Goal: Transaction & Acquisition: Book appointment/travel/reservation

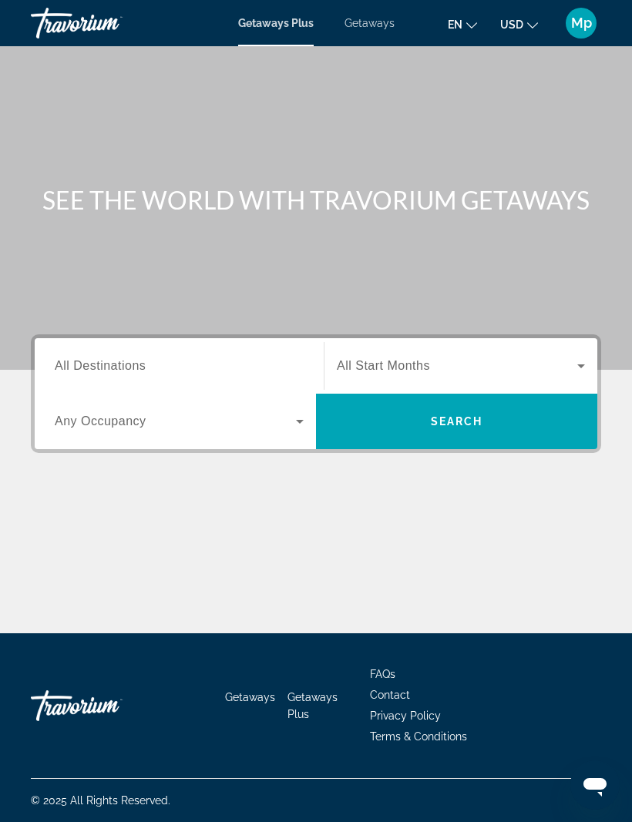
click at [361, 29] on span "Getaways" at bounding box center [370, 23] width 50 height 12
click at [138, 363] on span "All Destinations" at bounding box center [100, 365] width 91 height 13
click at [138, 363] on input "Destination All Destinations" at bounding box center [179, 367] width 249 height 18
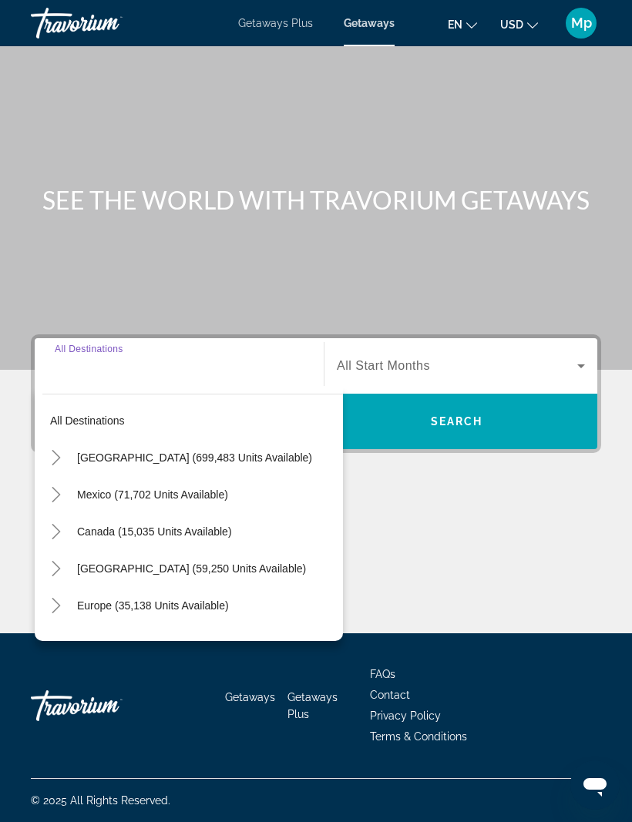
click at [137, 566] on span "[GEOGRAPHIC_DATA] (59,250 units available)" at bounding box center [191, 569] width 229 height 12
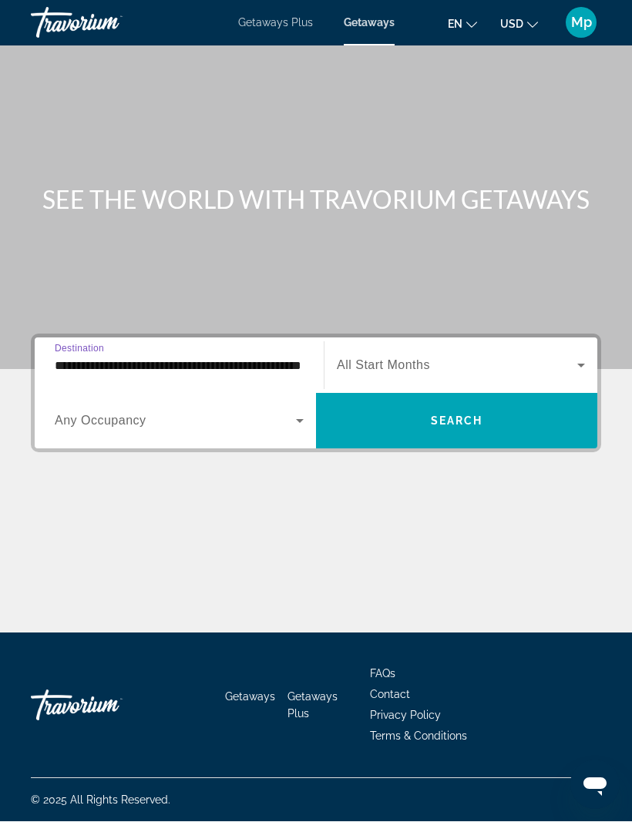
scroll to position [51, 0]
click at [279, 358] on input "**********" at bounding box center [179, 367] width 249 height 18
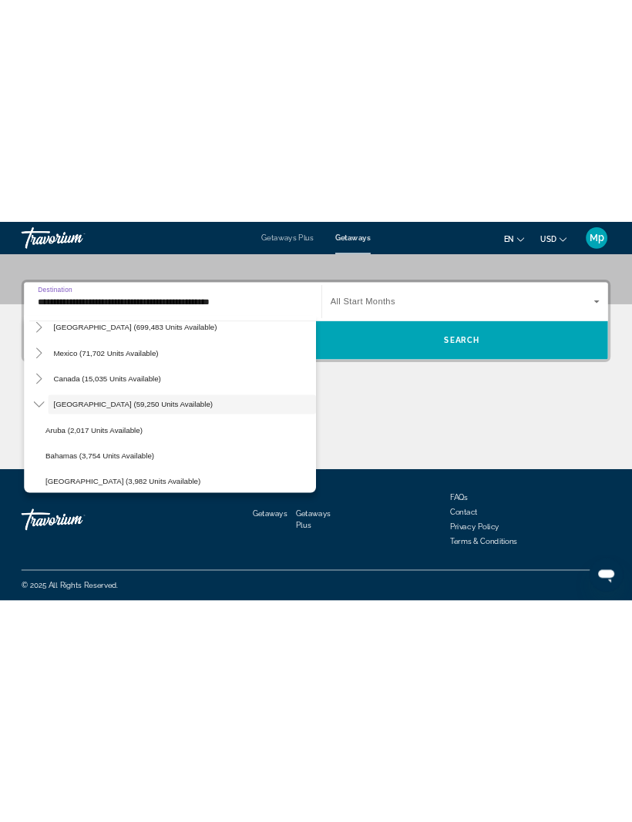
scroll to position [52, 0]
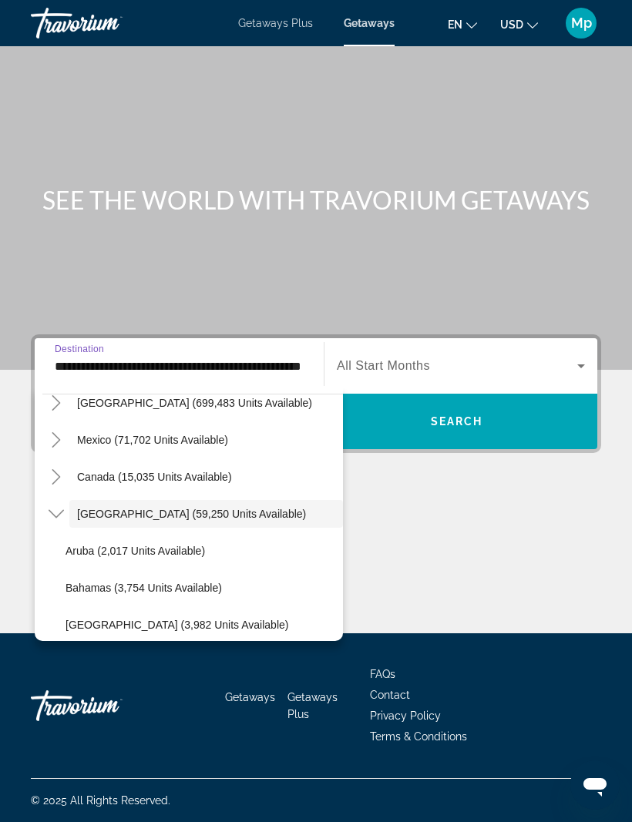
click at [61, 506] on icon "Toggle Caribbean & Atlantic Islands (59,250 units available)" at bounding box center [56, 513] width 15 height 15
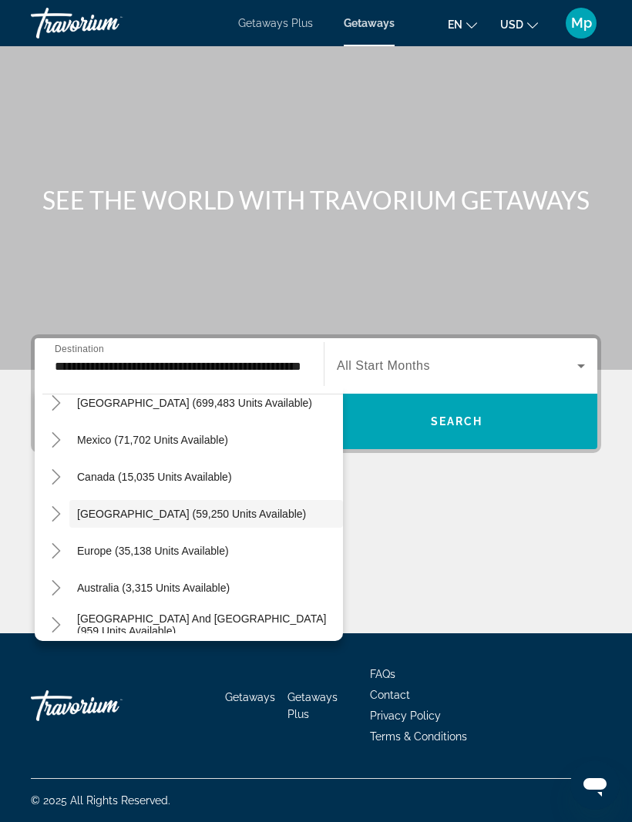
click at [203, 508] on span "[GEOGRAPHIC_DATA] (59,250 units available)" at bounding box center [191, 514] width 229 height 12
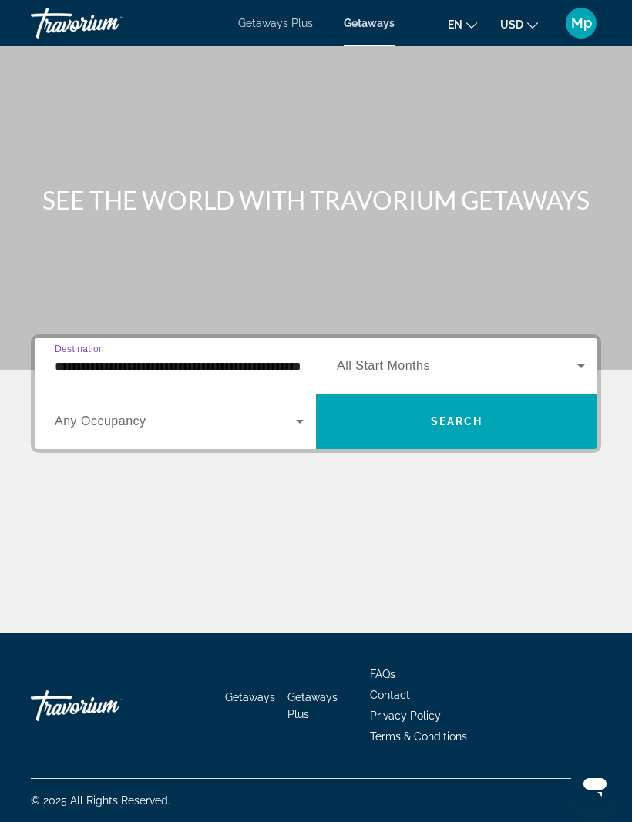
click at [277, 358] on input "**********" at bounding box center [179, 367] width 249 height 18
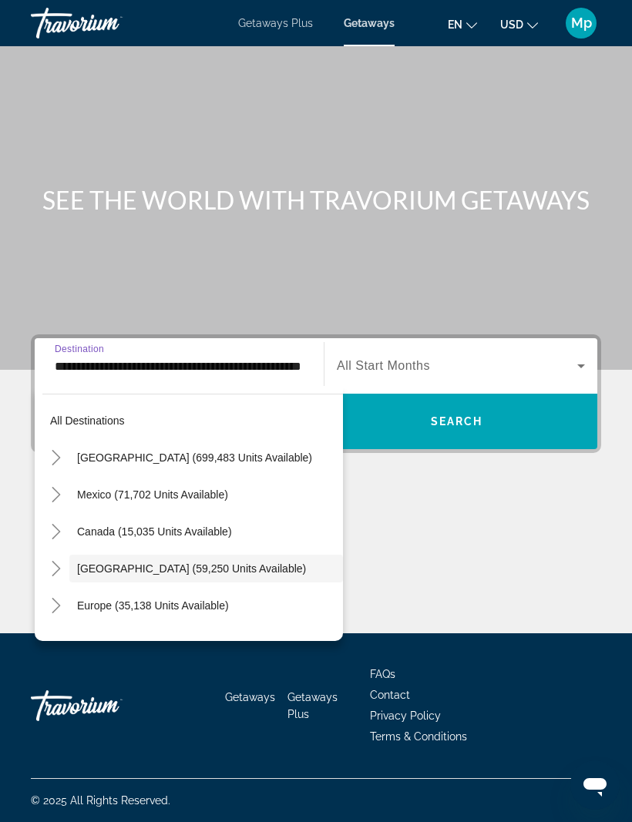
scroll to position [55, 0]
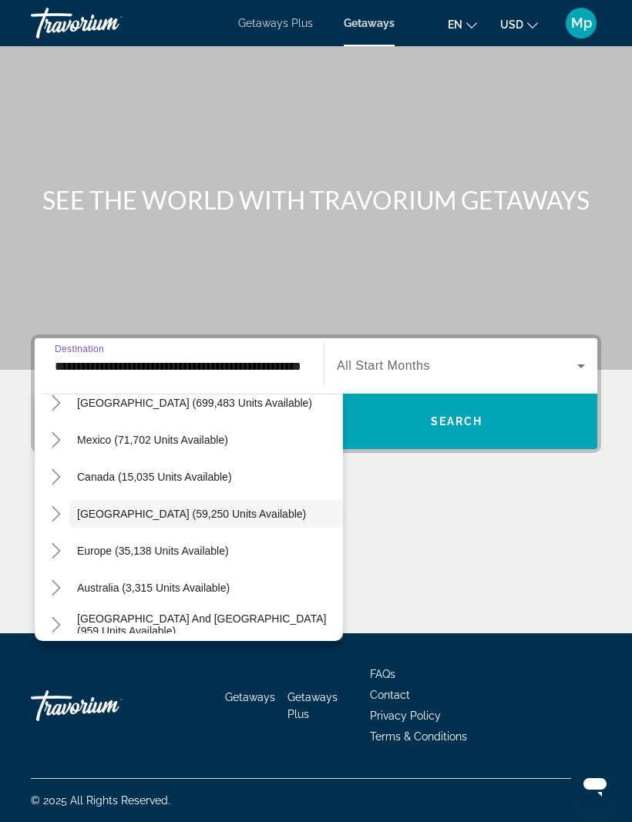
click at [52, 506] on icon "Toggle Caribbean & Atlantic Islands (59,250 units available)" at bounding box center [56, 513] width 8 height 15
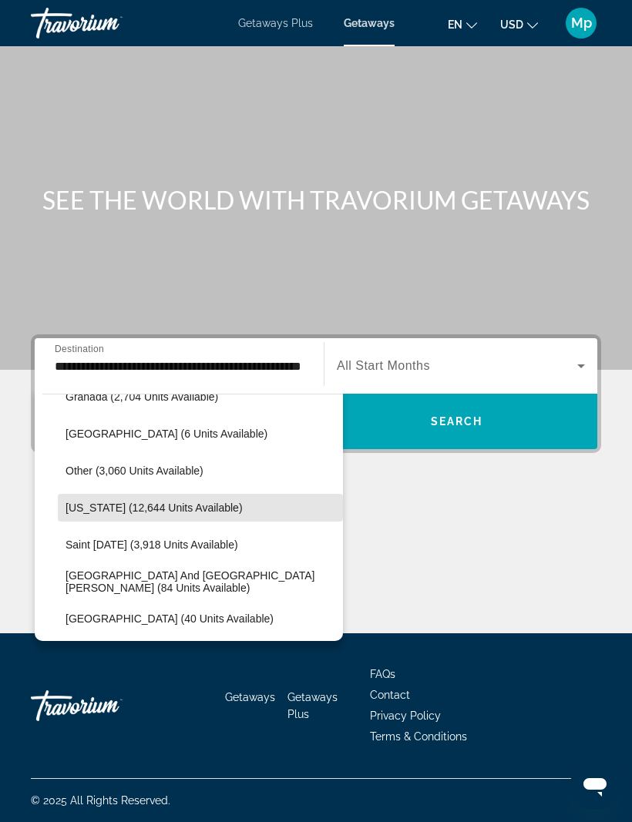
scroll to position [391, 0]
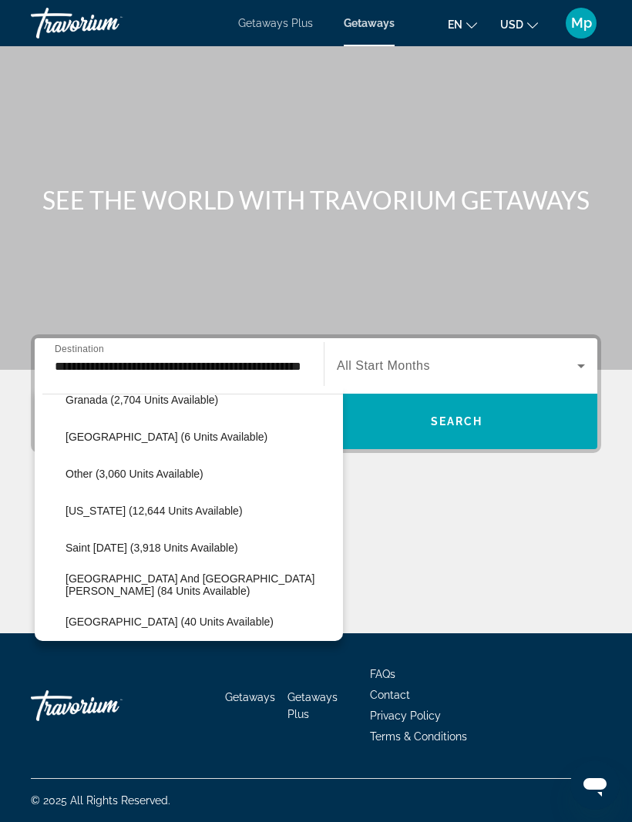
click at [167, 505] on span "[US_STATE] (12,644 units available)" at bounding box center [154, 511] width 177 height 12
type input "**********"
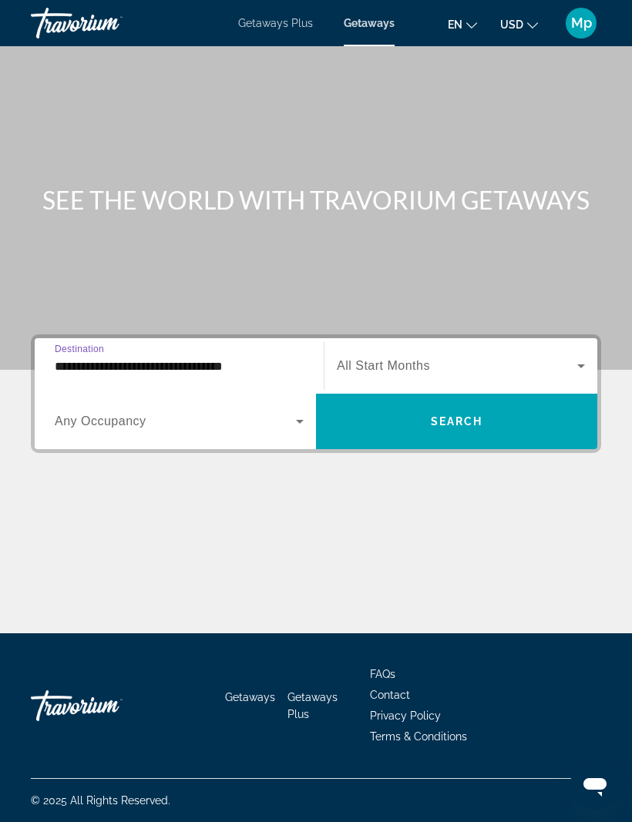
click at [453, 415] on span "Search" at bounding box center [457, 421] width 52 height 12
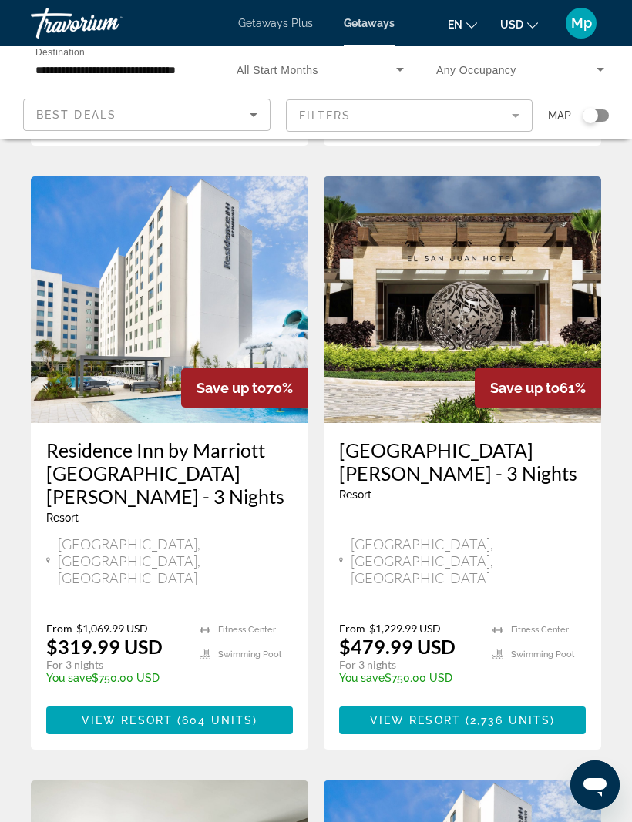
scroll to position [620, 0]
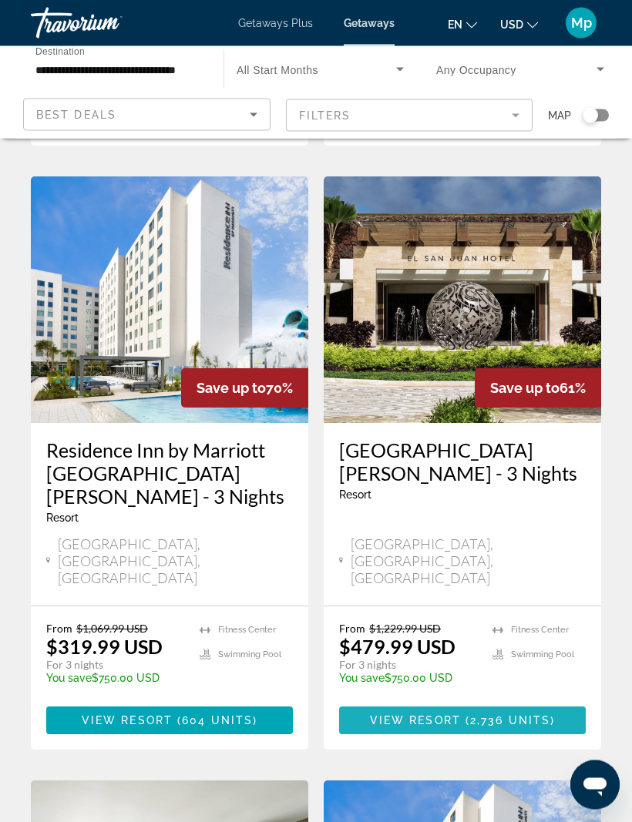
click at [520, 715] on span "2,736 units" at bounding box center [510, 721] width 80 height 12
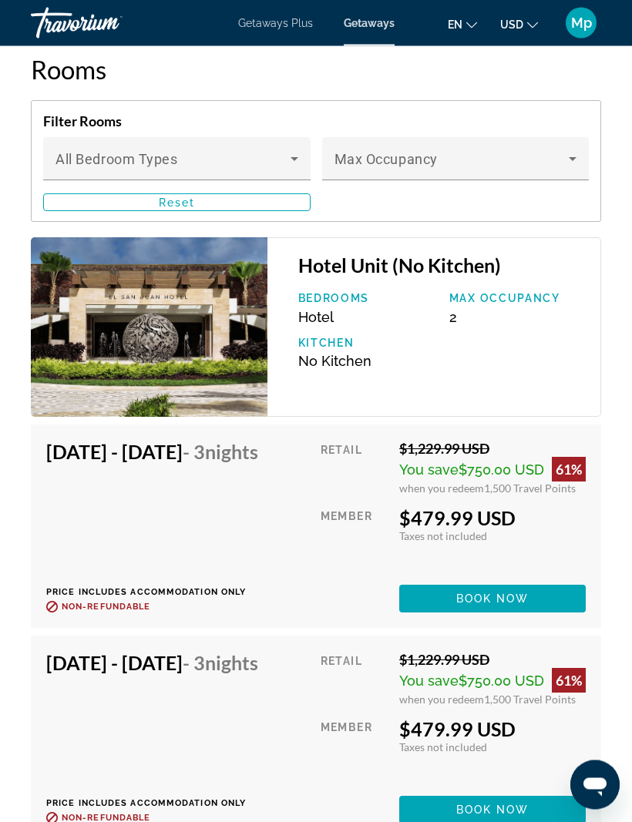
scroll to position [2935, 0]
click at [293, 160] on icon "Main content" at bounding box center [295, 159] width 8 height 4
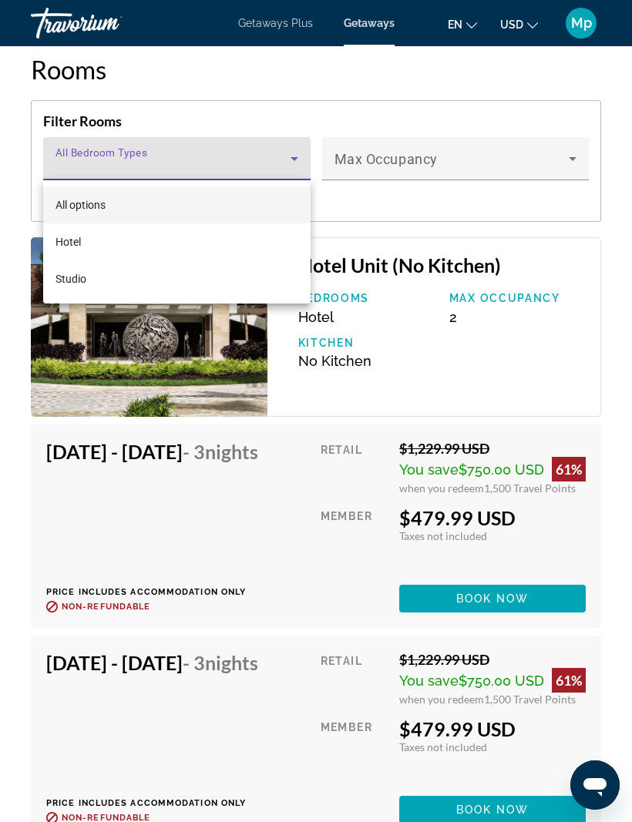
click at [574, 152] on div at bounding box center [316, 411] width 632 height 822
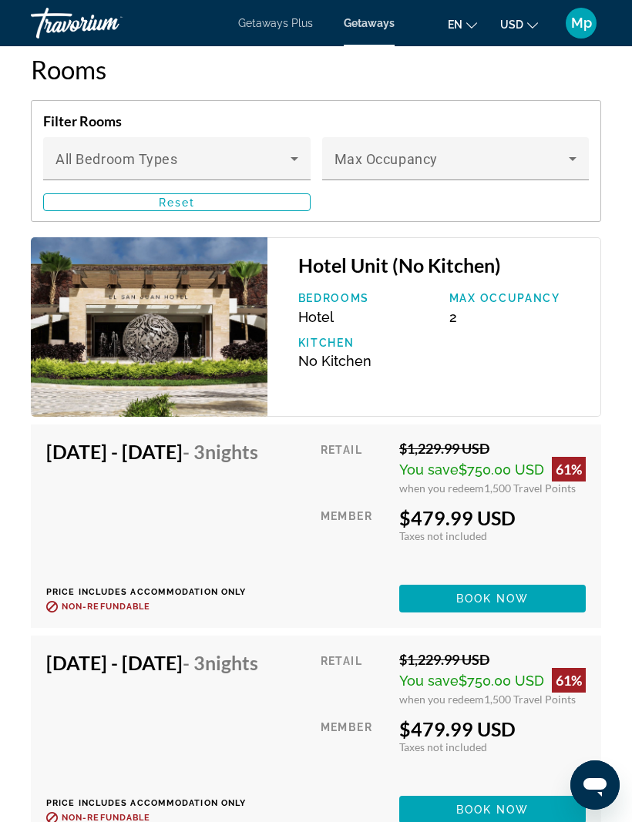
click at [566, 155] on icon "Main content" at bounding box center [572, 159] width 18 height 18
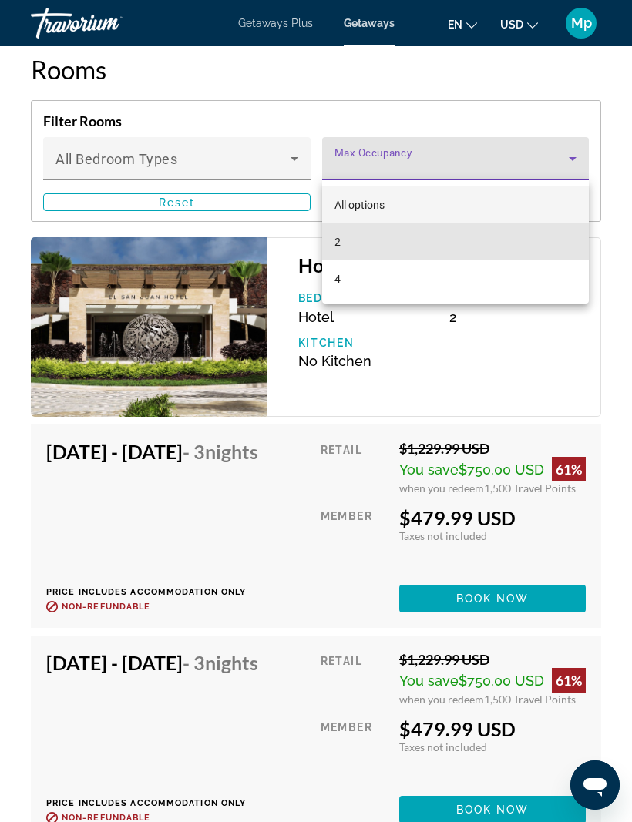
click at [343, 237] on mat-option "2" at bounding box center [455, 242] width 267 height 37
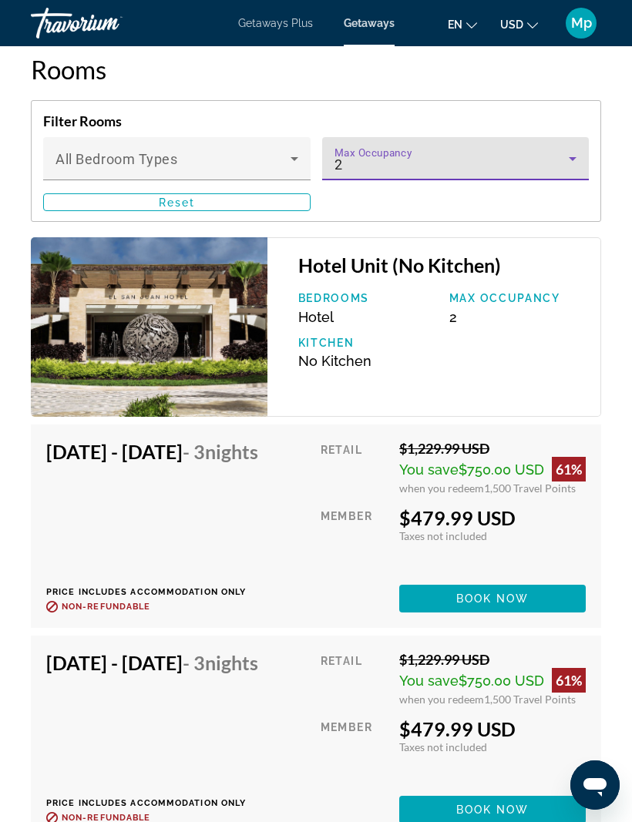
click at [291, 200] on span "Main content" at bounding box center [177, 202] width 266 height 37
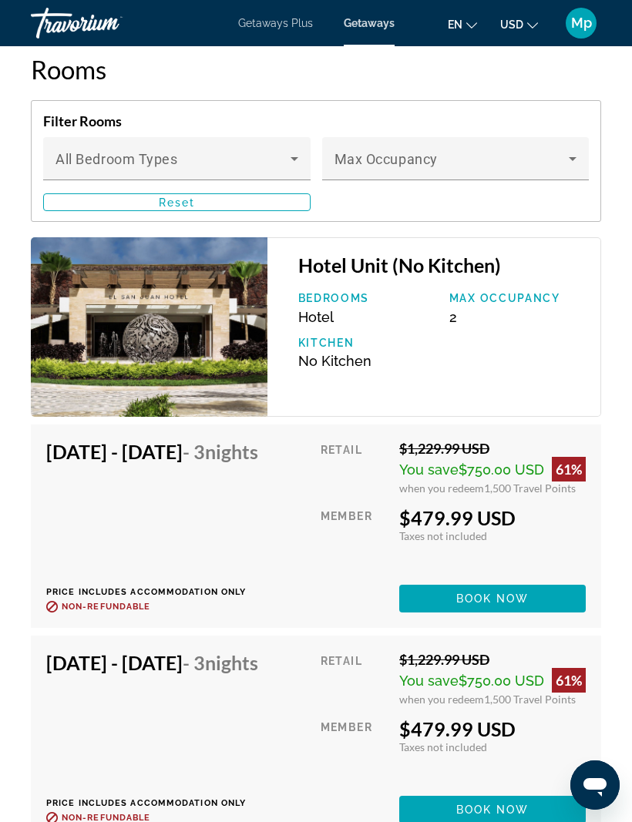
click at [293, 156] on icon "Main content" at bounding box center [294, 159] width 18 height 18
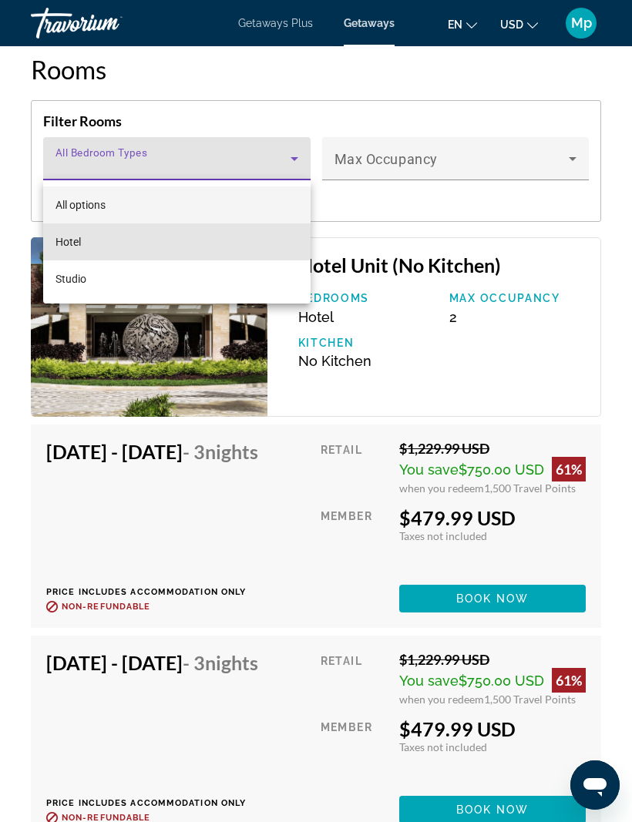
click at [71, 240] on span "Hotel" at bounding box center [67, 242] width 25 height 18
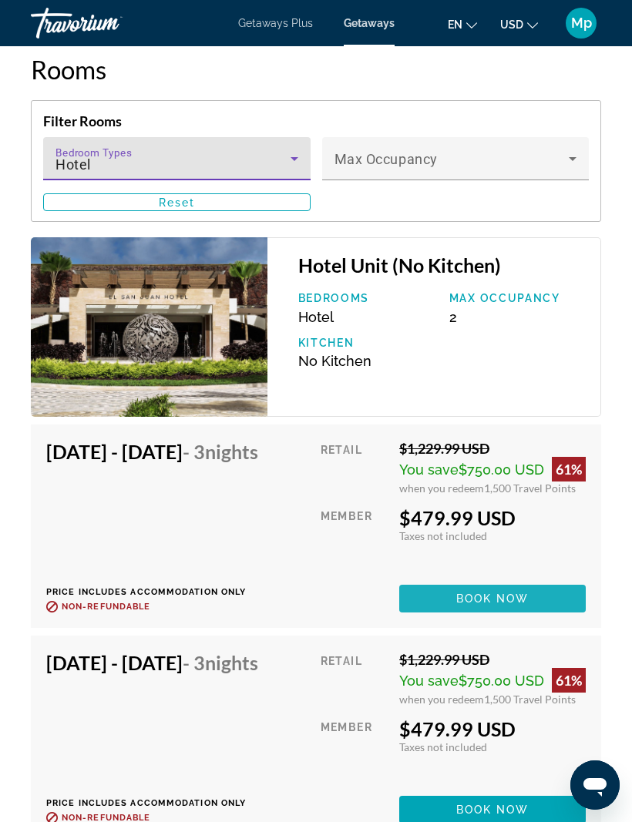
click at [522, 605] on span "Book now" at bounding box center [492, 599] width 73 height 12
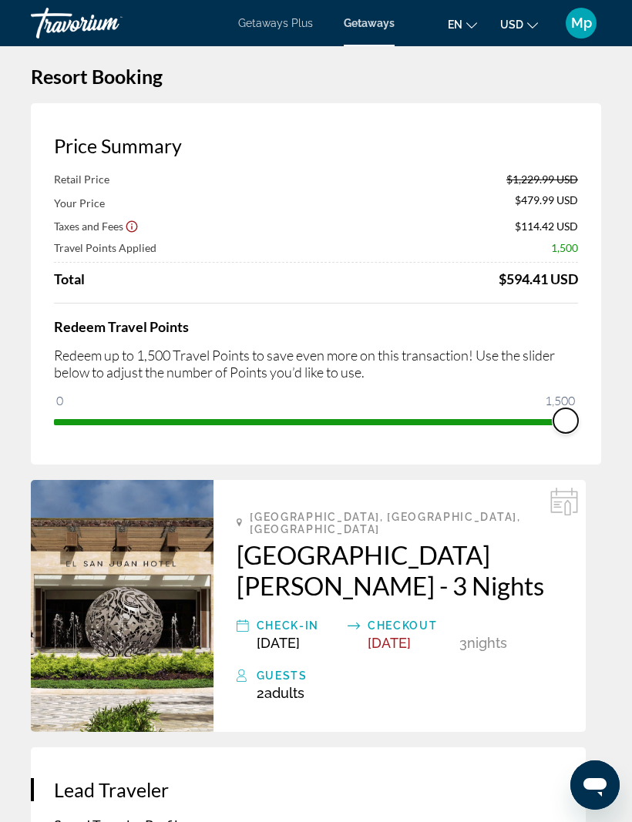
scroll to position [14, 0]
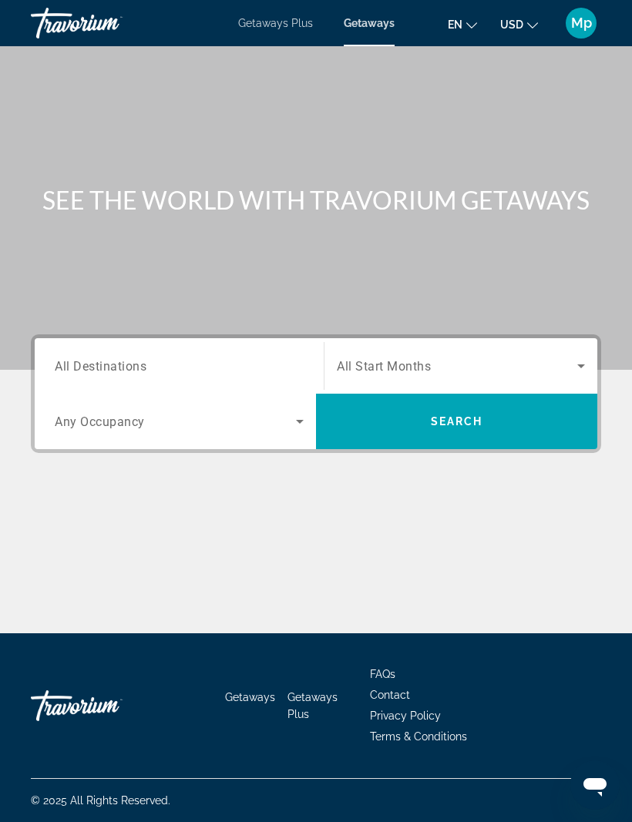
click at [144, 364] on span "All Destinations" at bounding box center [101, 365] width 92 height 15
click at [144, 364] on input "Destination All Destinations" at bounding box center [179, 367] width 249 height 18
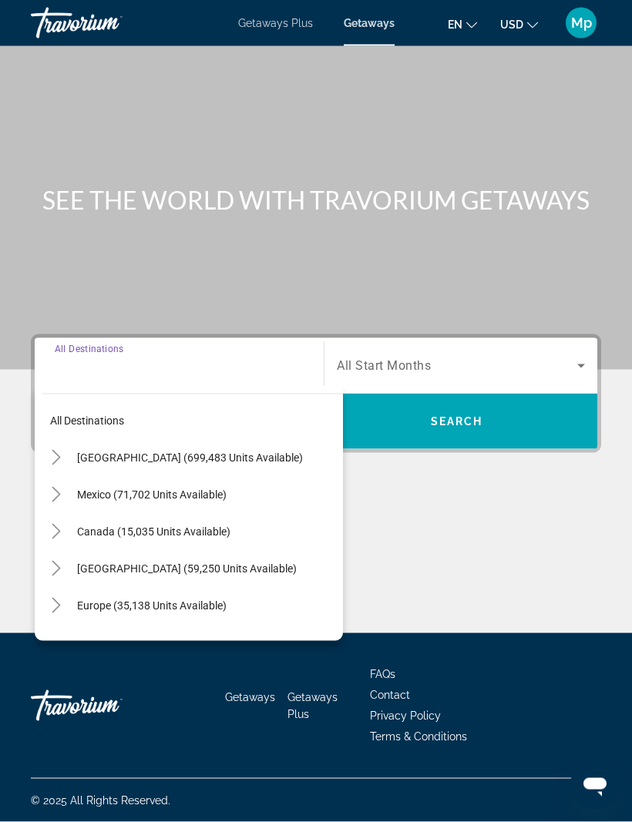
scroll to position [52, 0]
click at [250, 452] on span "[GEOGRAPHIC_DATA] (699,483 units available)" at bounding box center [190, 458] width 226 height 12
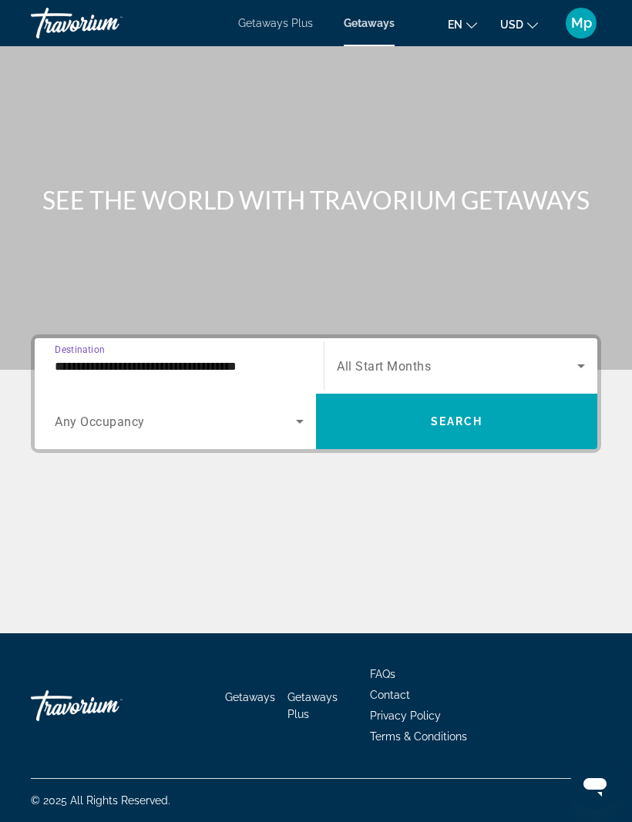
click at [104, 344] on span "Destination" at bounding box center [80, 349] width 50 height 11
click at [104, 358] on input "**********" at bounding box center [179, 367] width 249 height 18
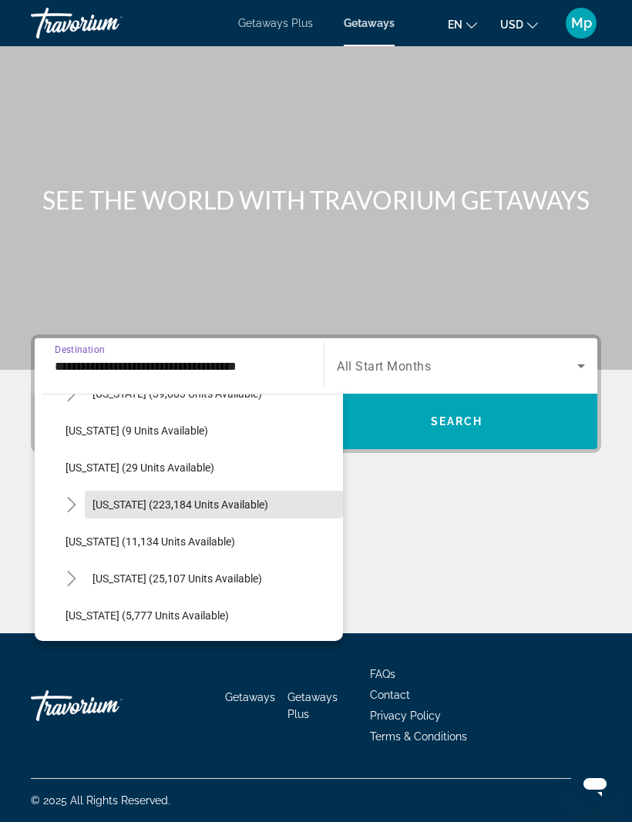
scroll to position [203, 0]
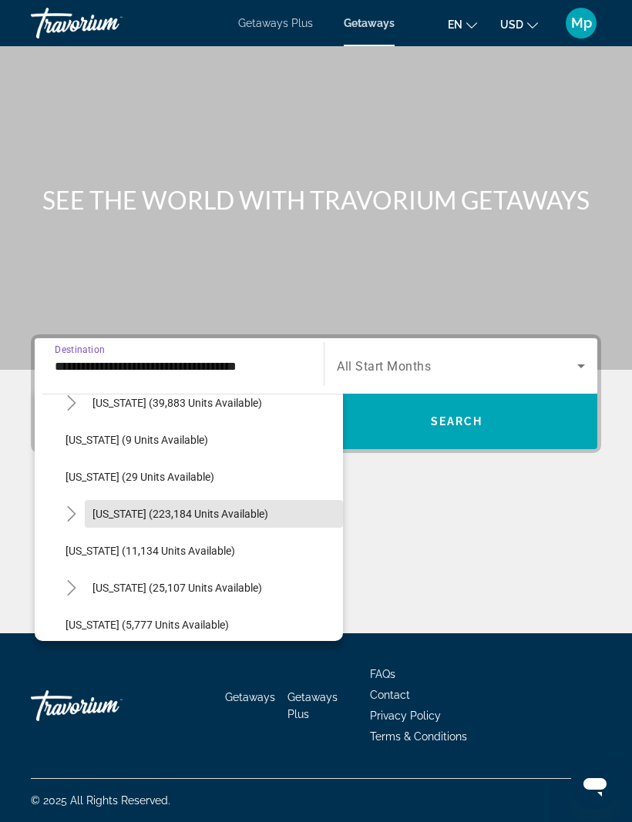
click at [197, 508] on span "[US_STATE] (223,184 units available)" at bounding box center [180, 514] width 176 height 12
type input "**********"
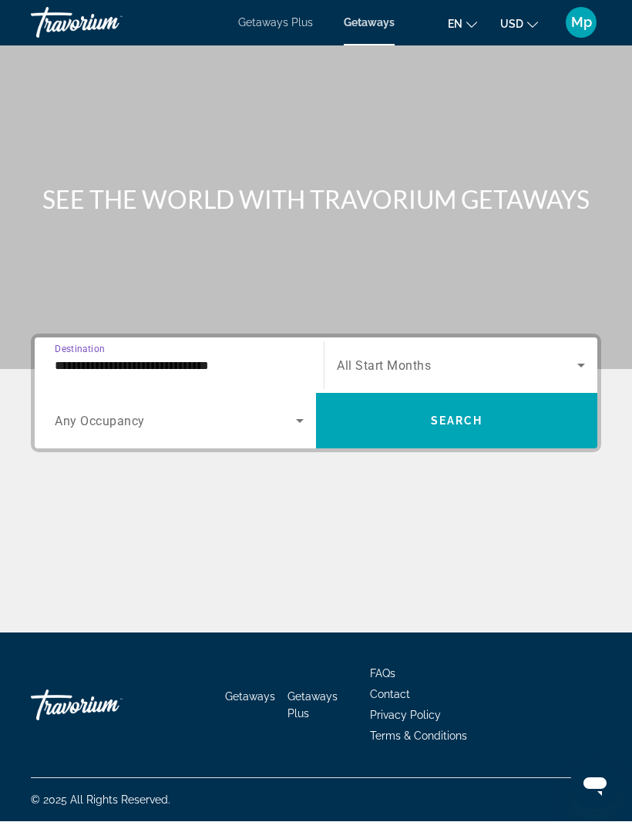
scroll to position [52, 0]
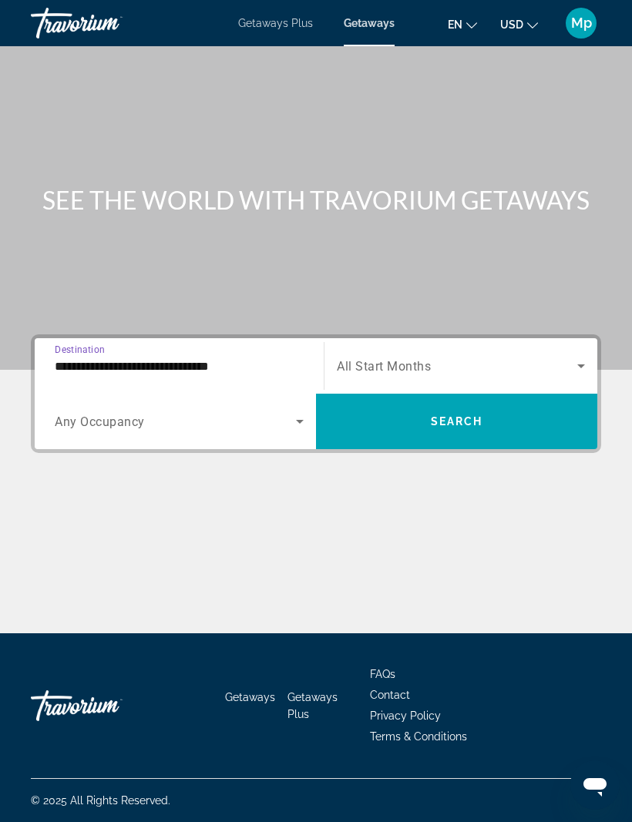
click at [461, 415] on span "Search" at bounding box center [457, 421] width 52 height 12
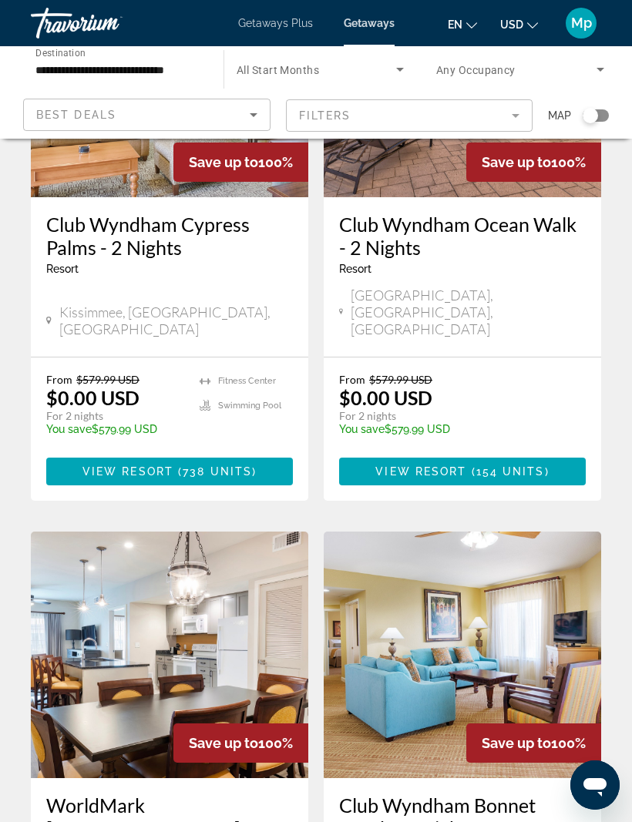
scroll to position [2854, 0]
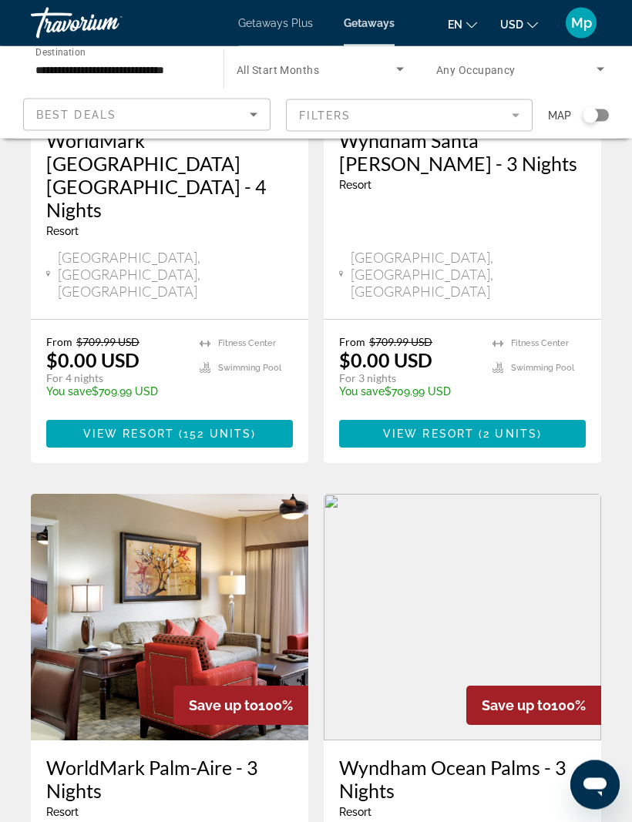
scroll to position [2876, 0]
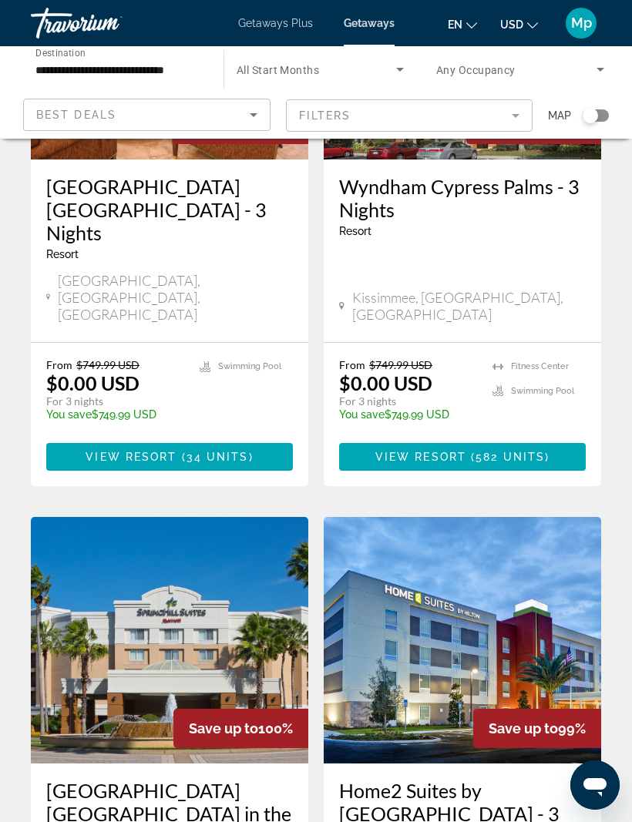
scroll to position [2923, 0]
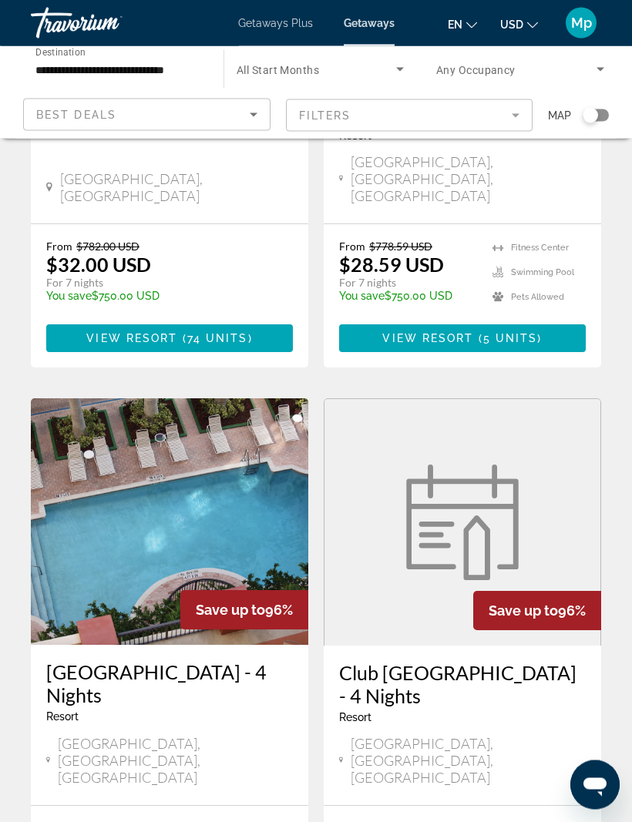
scroll to position [2761, 0]
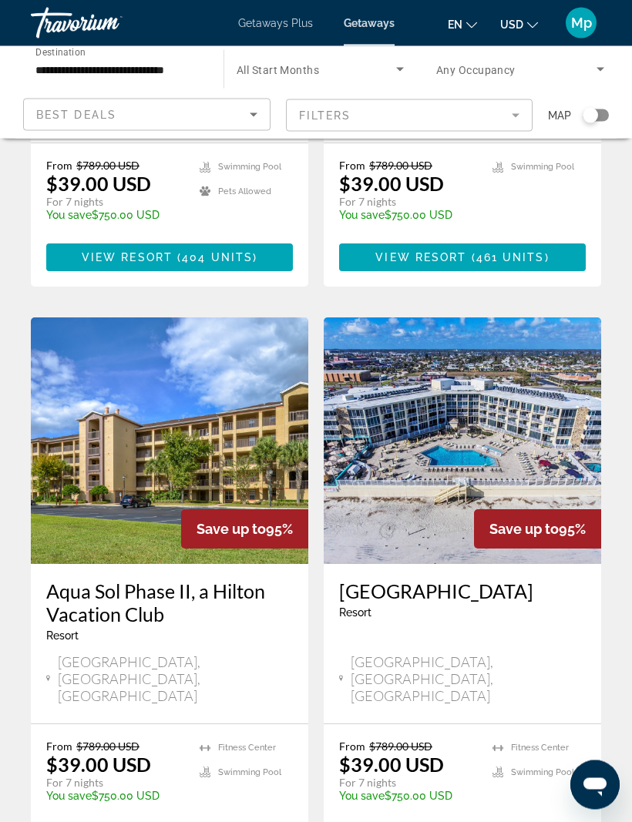
scroll to position [2754, 0]
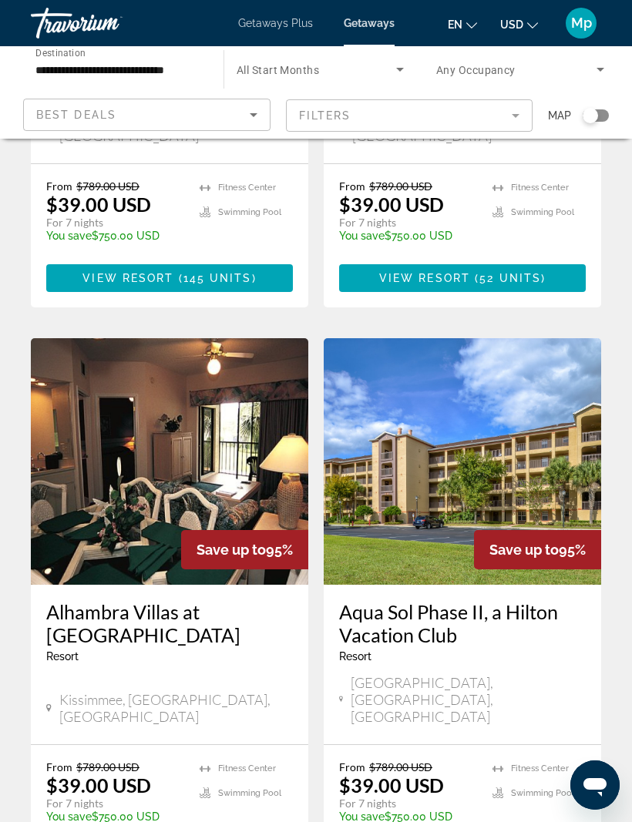
scroll to position [2751, 0]
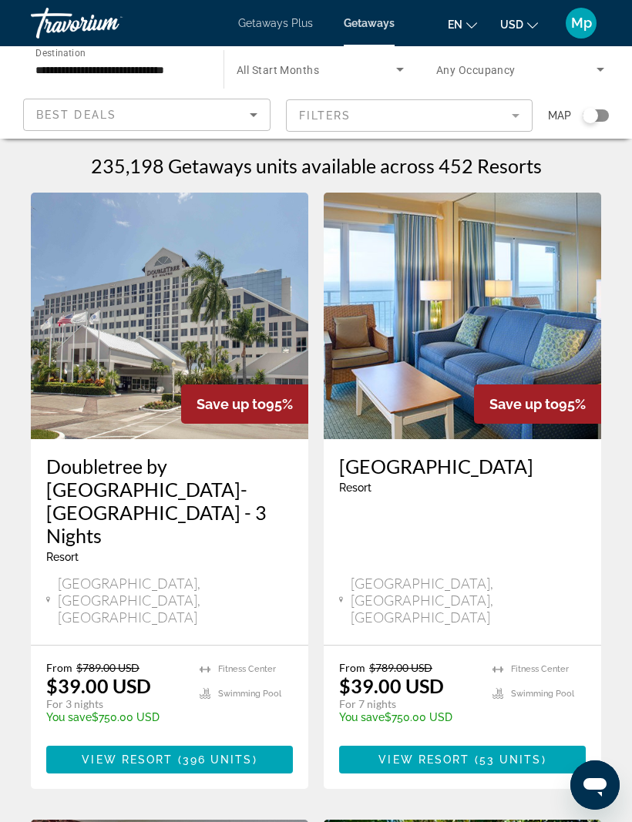
click at [513, 114] on mat-form-field "Filters" at bounding box center [409, 115] width 247 height 32
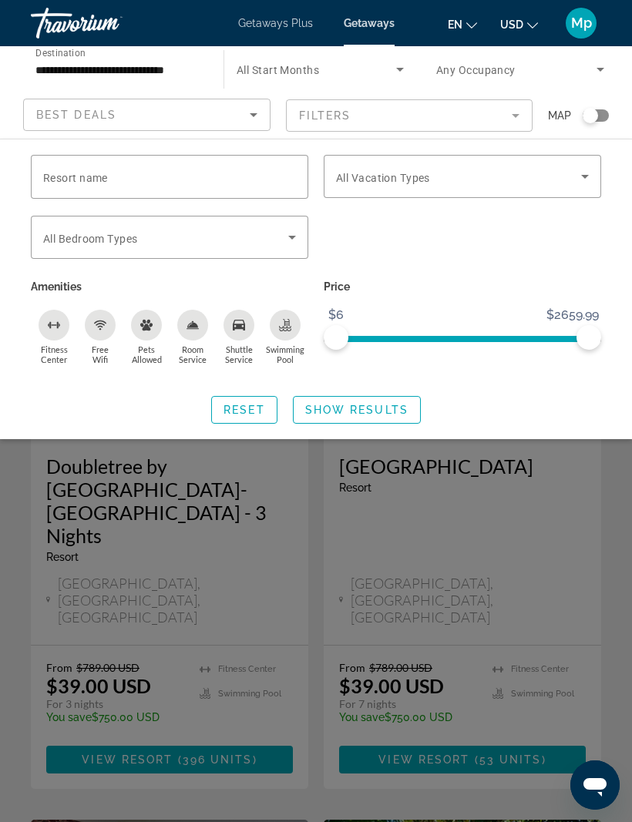
click at [249, 113] on icon "Sort by" at bounding box center [253, 115] width 18 height 18
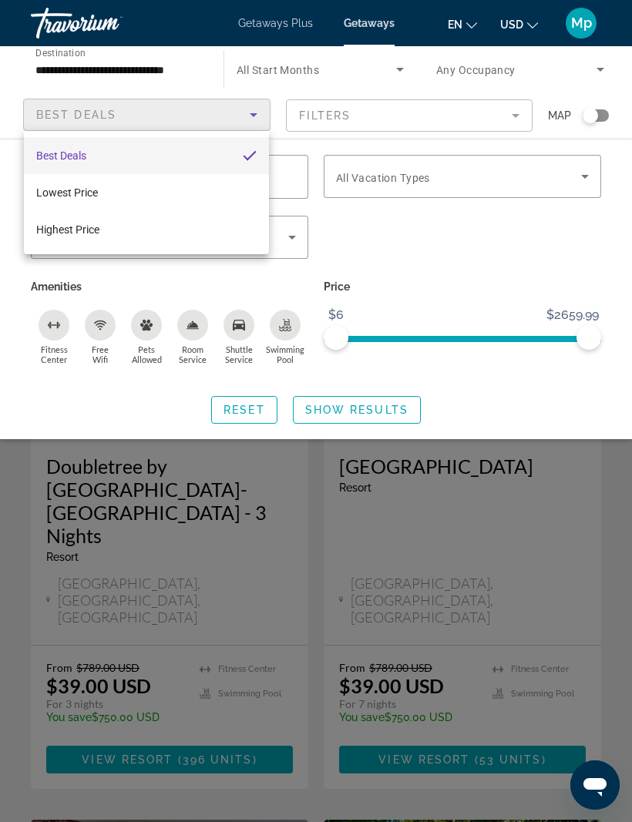
click at [251, 114] on div at bounding box center [316, 411] width 632 height 822
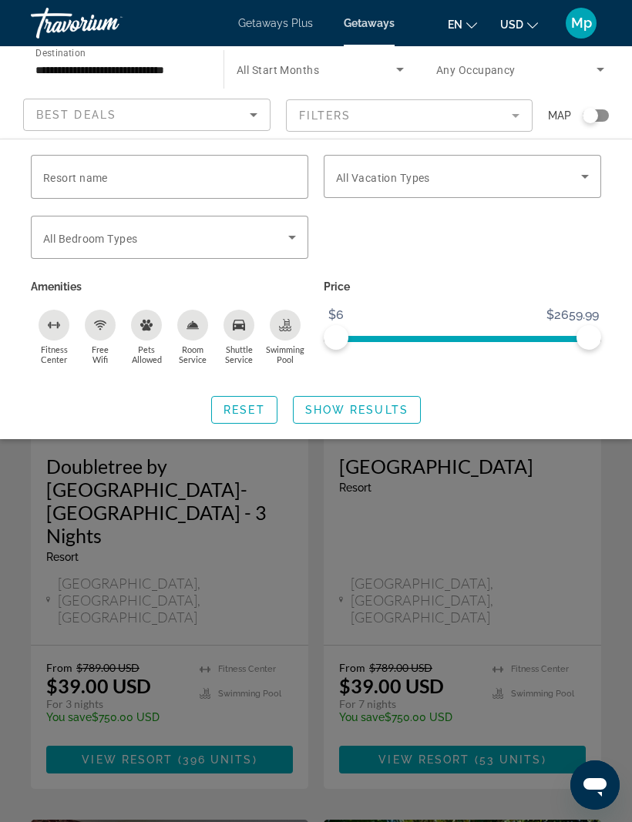
click at [69, 175] on span "Resort name" at bounding box center [75, 178] width 65 height 12
click at [69, 175] on input "Resort name" at bounding box center [169, 177] width 253 height 18
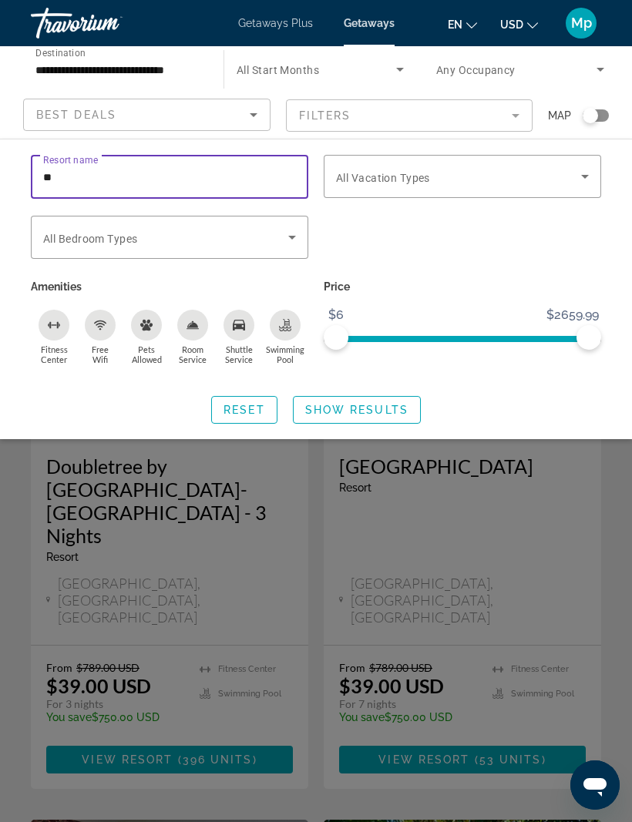
type input "***"
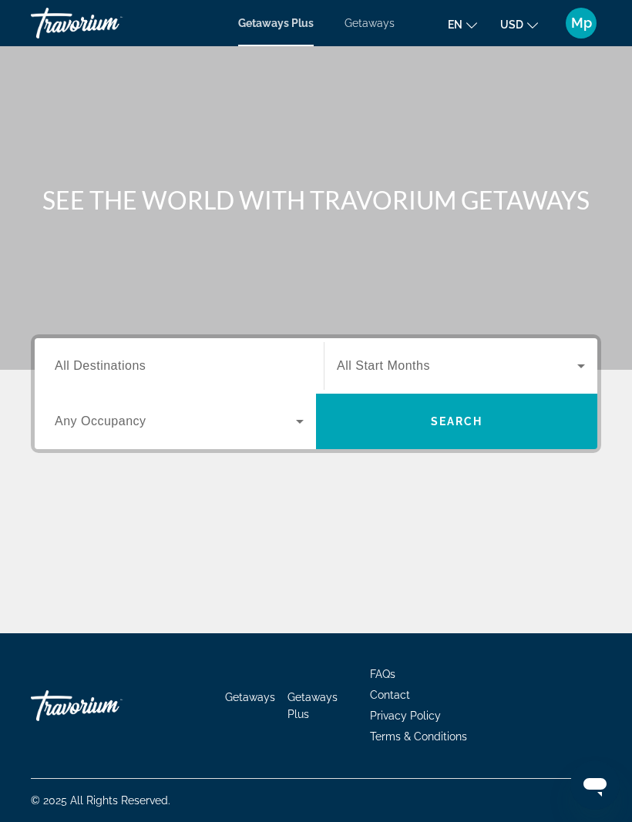
click at [377, 26] on span "Getaways" at bounding box center [370, 23] width 50 height 12
click at [110, 369] on span "All Destinations" at bounding box center [100, 365] width 91 height 13
click at [110, 369] on input "Destination All Destinations" at bounding box center [179, 367] width 249 height 18
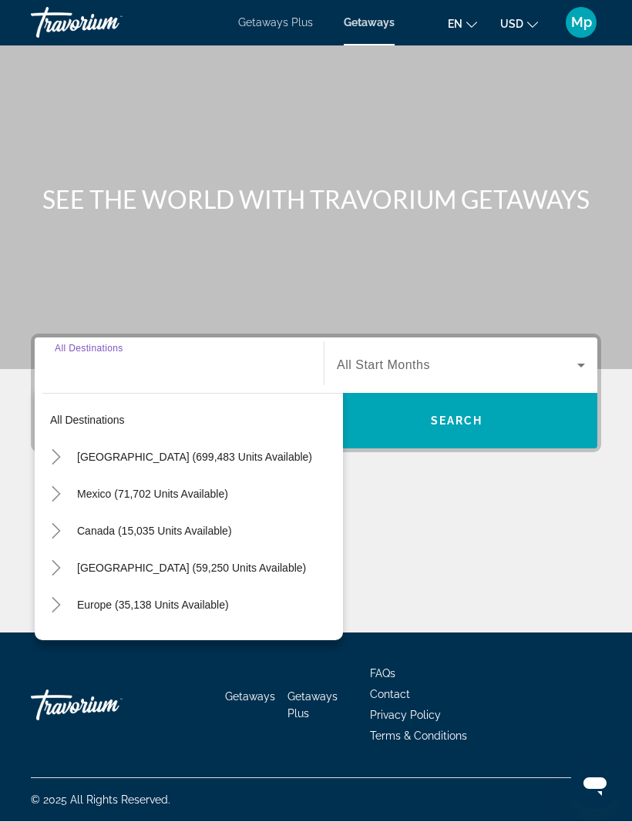
scroll to position [51, 0]
click at [55, 450] on icon "Toggle United States (699,483 units available)" at bounding box center [56, 457] width 15 height 15
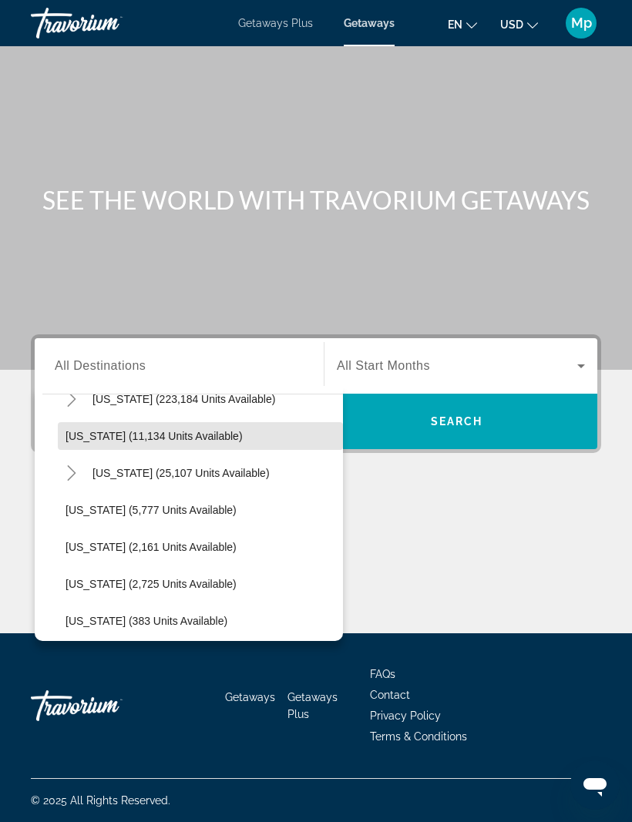
scroll to position [264, 0]
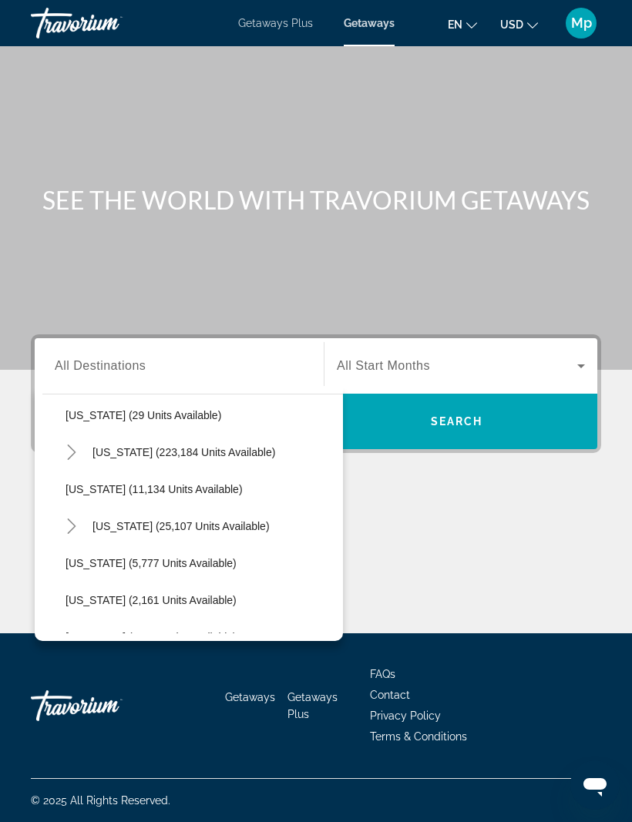
click at [153, 446] on span "[US_STATE] (223,184 units available)" at bounding box center [183, 452] width 183 height 12
type input "**********"
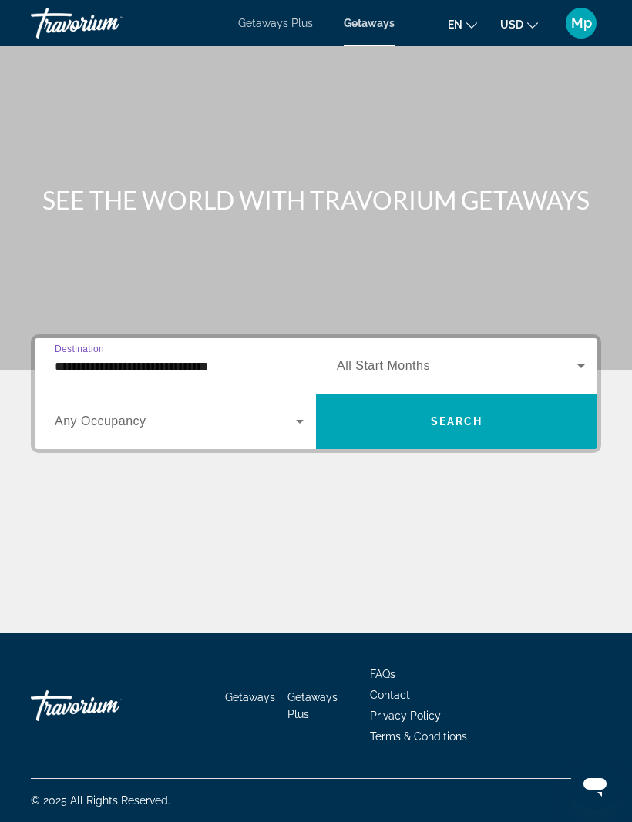
click at [492, 403] on span "Search widget" at bounding box center [456, 421] width 281 height 37
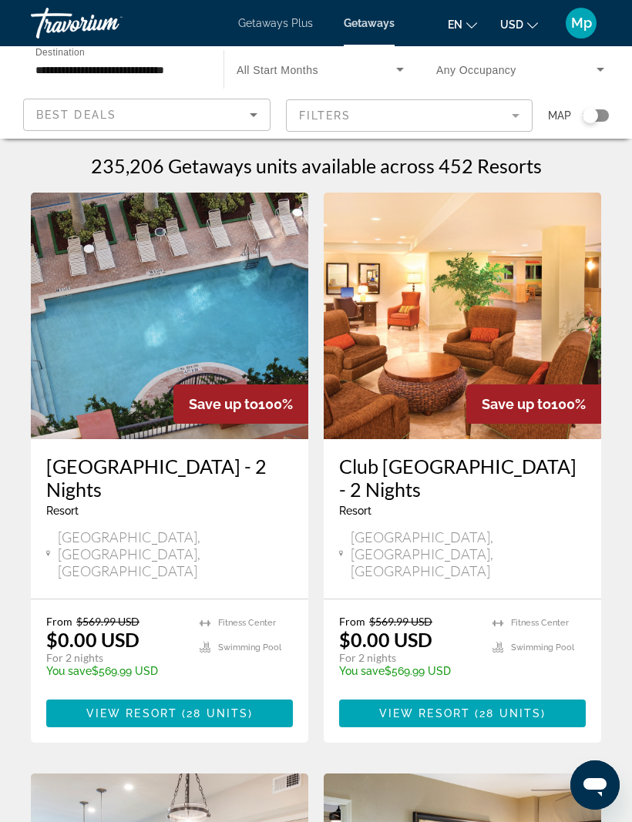
click at [509, 171] on h1 "235,206 Getaways units available across 452 Resorts" at bounding box center [316, 165] width 451 height 23
click at [506, 163] on h1 "235,206 Getaways units available across 452 Resorts" at bounding box center [316, 165] width 451 height 23
click at [513, 167] on h1 "235,206 Getaways units available across 452 Resorts" at bounding box center [316, 165] width 451 height 23
click at [408, 170] on h1 "235,206 Getaways units available across 452 Resorts" at bounding box center [316, 165] width 451 height 23
click at [506, 160] on h1 "235,206 Getaways units available across 452 Resorts" at bounding box center [316, 165] width 451 height 23
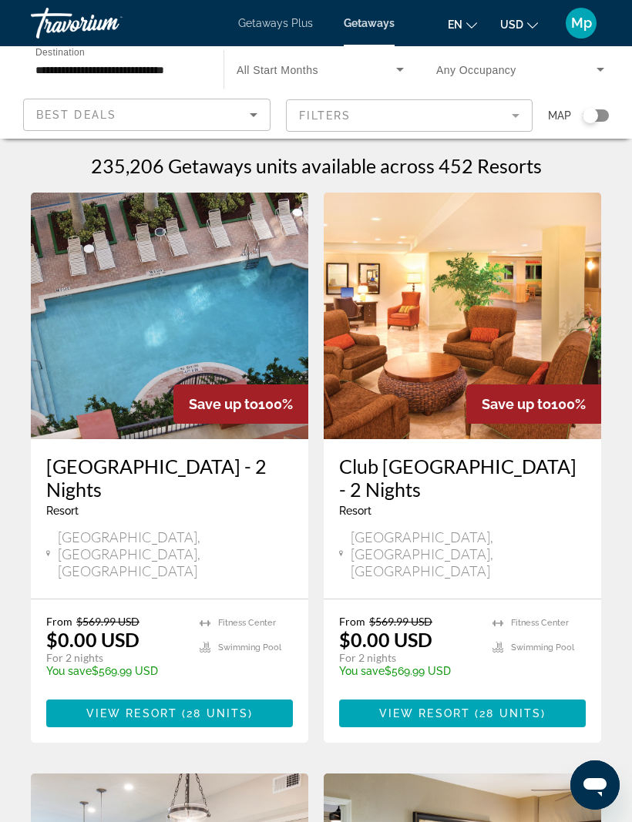
click at [502, 171] on h1 "235,206 Getaways units available across 452 Resorts" at bounding box center [316, 165] width 451 height 23
click at [513, 119] on mat-form-field "Filters" at bounding box center [409, 115] width 247 height 32
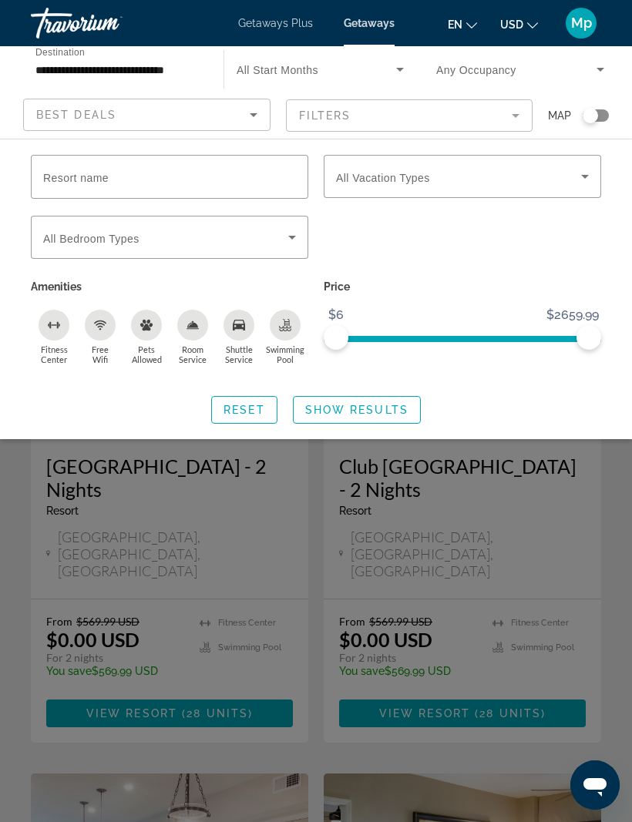
click at [71, 184] on div "Resort name" at bounding box center [169, 177] width 253 height 44
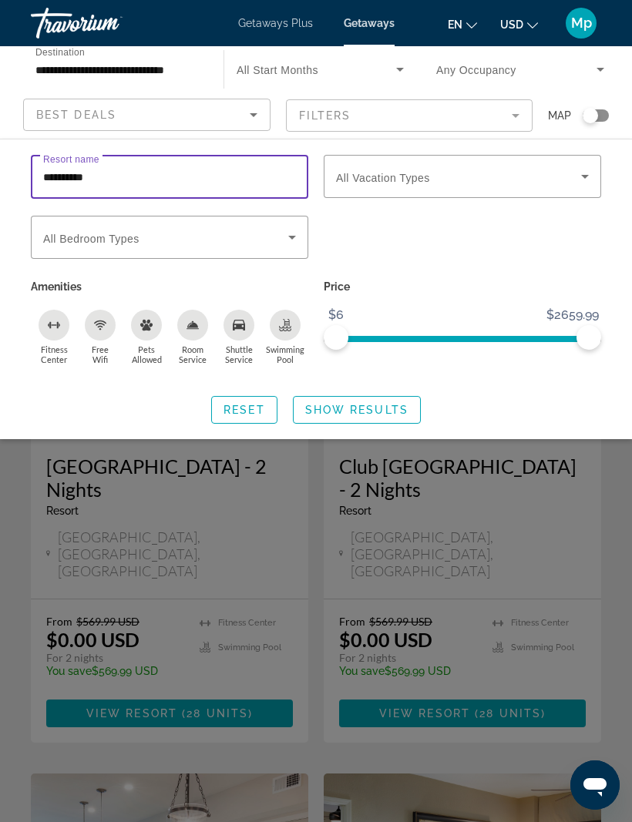
type input "**********"
click at [378, 408] on span "Show Results" at bounding box center [356, 410] width 103 height 12
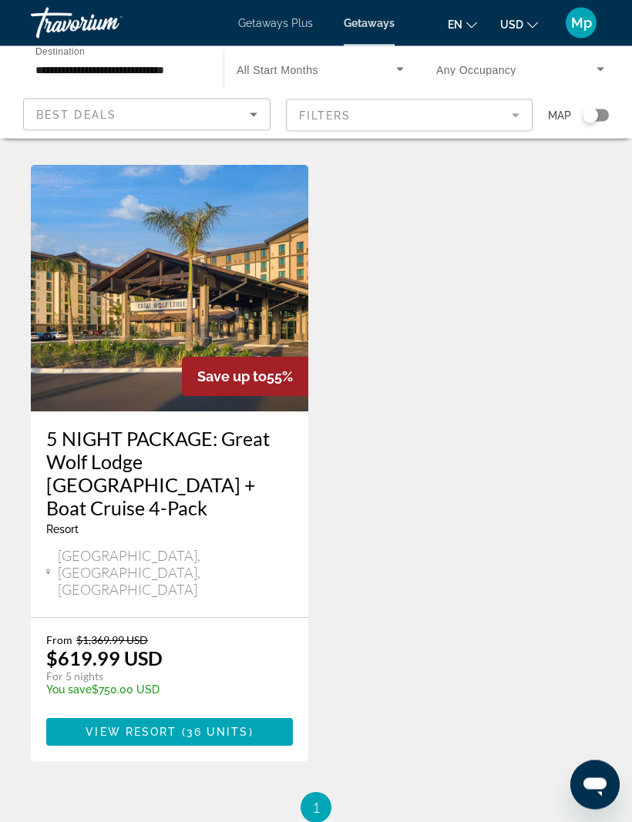
scroll to position [632, 0]
click at [243, 726] on span "36 units" at bounding box center [218, 732] width 62 height 12
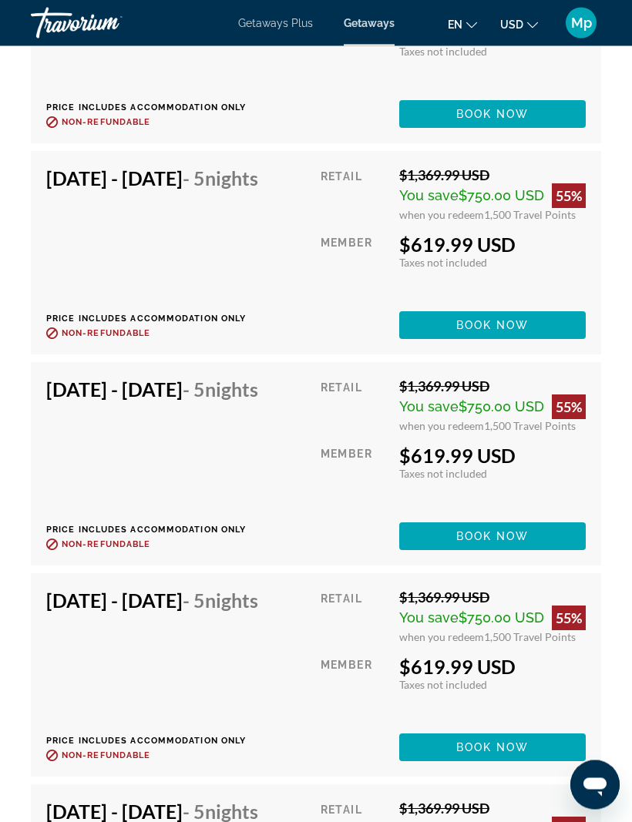
scroll to position [3602, 0]
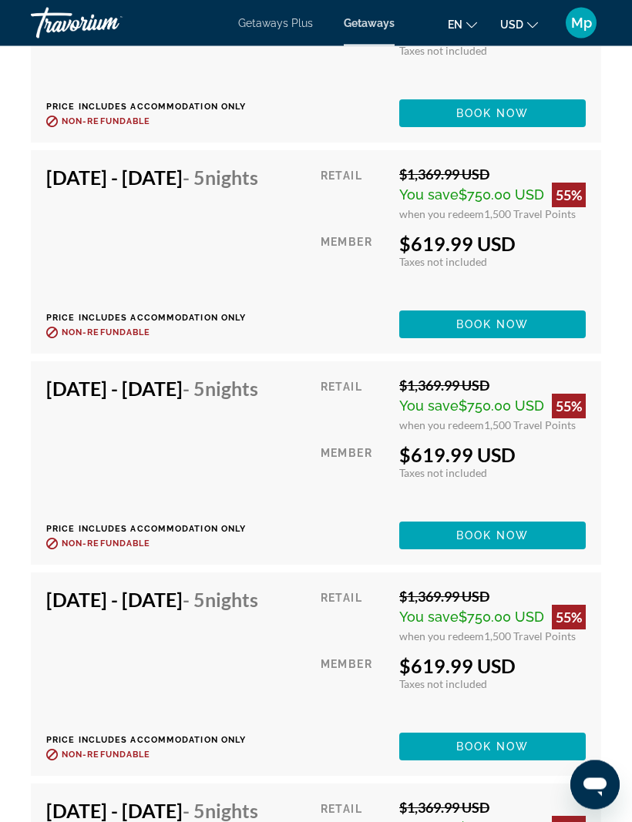
click at [508, 331] on span "Book now" at bounding box center [492, 325] width 73 height 12
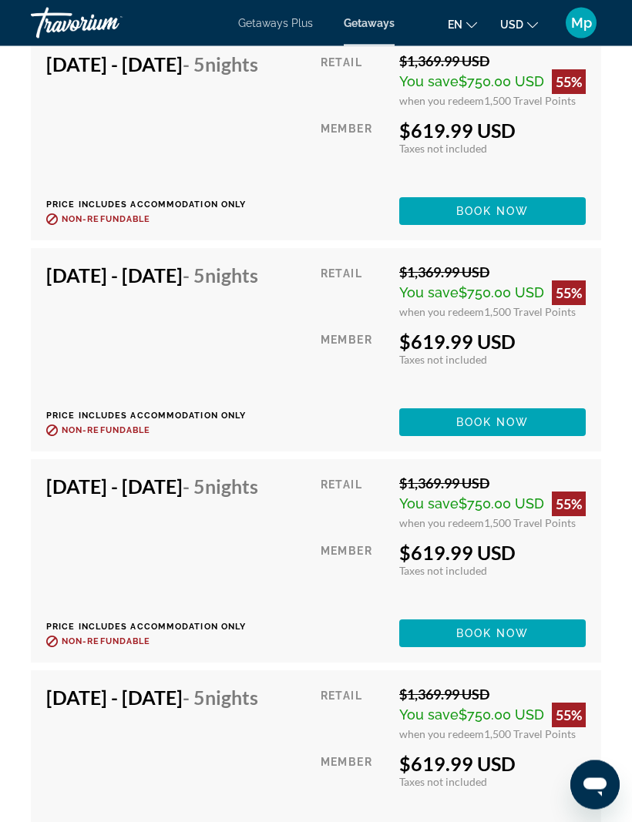
scroll to position [3293, 0]
click at [494, 640] on span "Book now" at bounding box center [492, 633] width 73 height 12
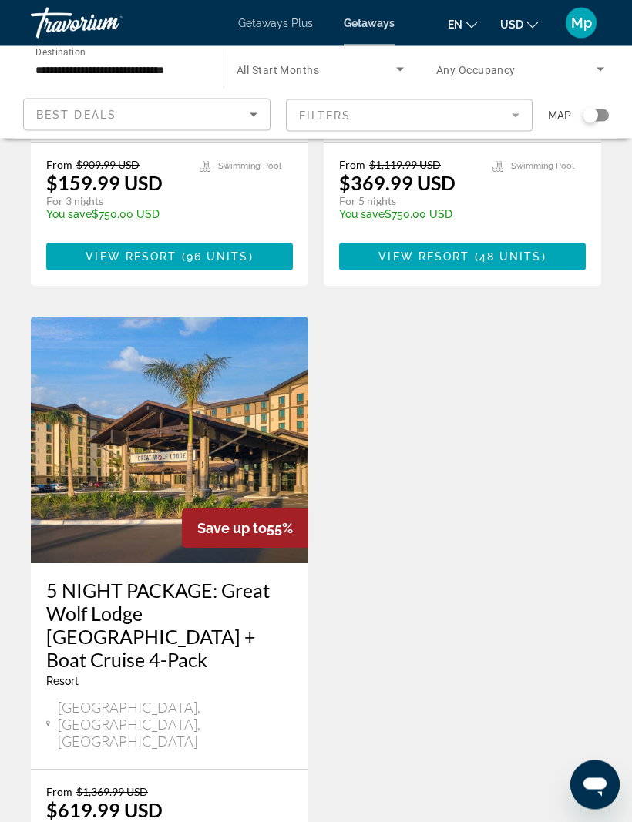
scroll to position [480, 0]
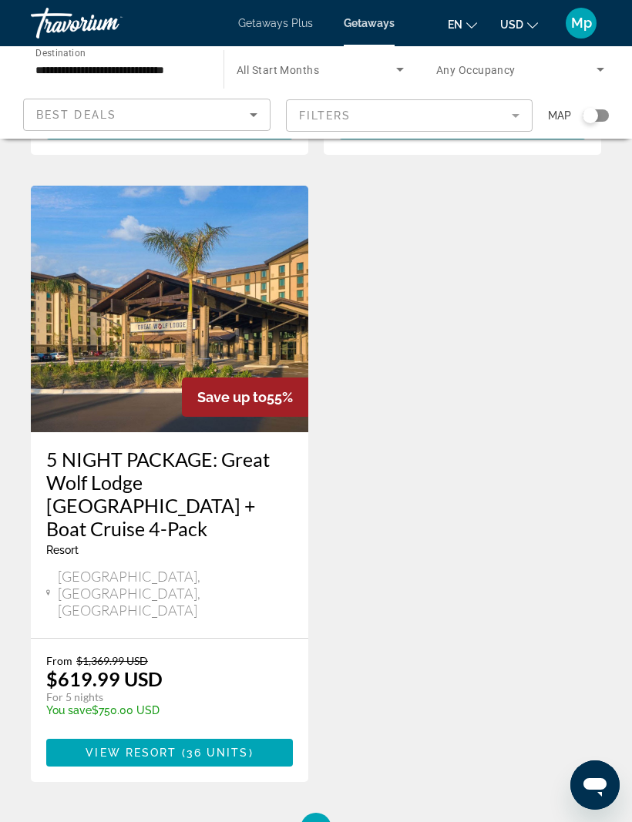
scroll to position [687, 0]
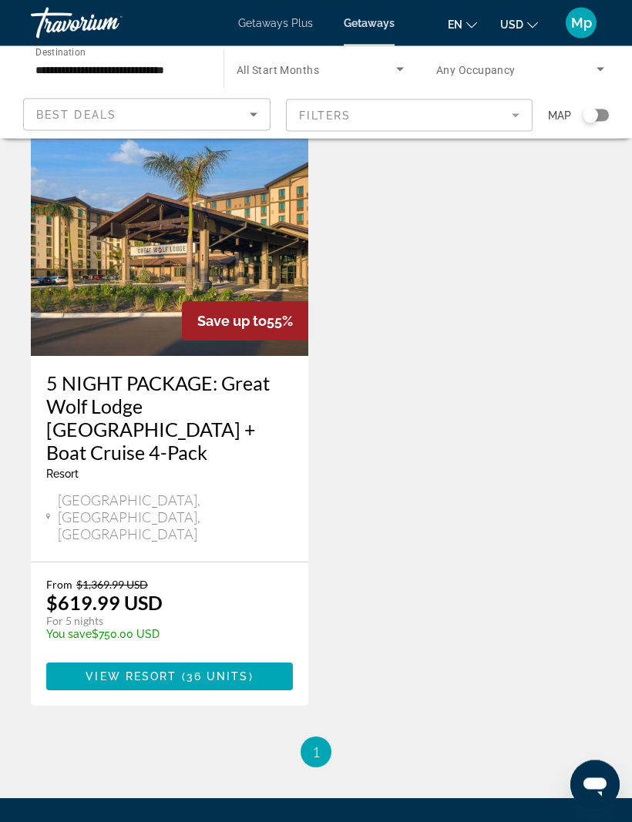
click at [263, 659] on span "Main content" at bounding box center [169, 677] width 247 height 37
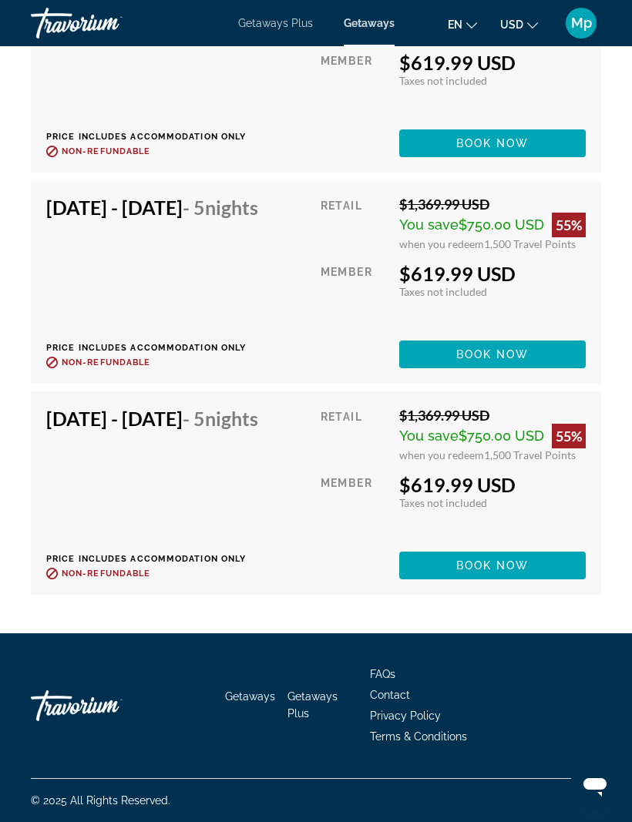
scroll to position [4523, 0]
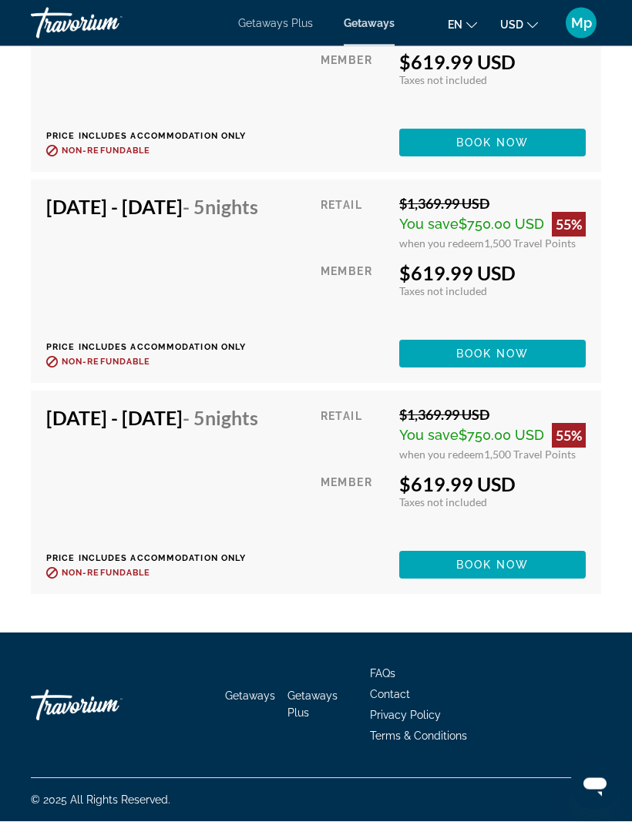
click at [141, 778] on div "Getaways Getaways Plus FAQs Contact Privacy Policy Terms & Conditions" at bounding box center [316, 706] width 570 height 145
click at [506, 584] on span "Main content" at bounding box center [492, 565] width 187 height 37
